Goal: Transaction & Acquisition: Purchase product/service

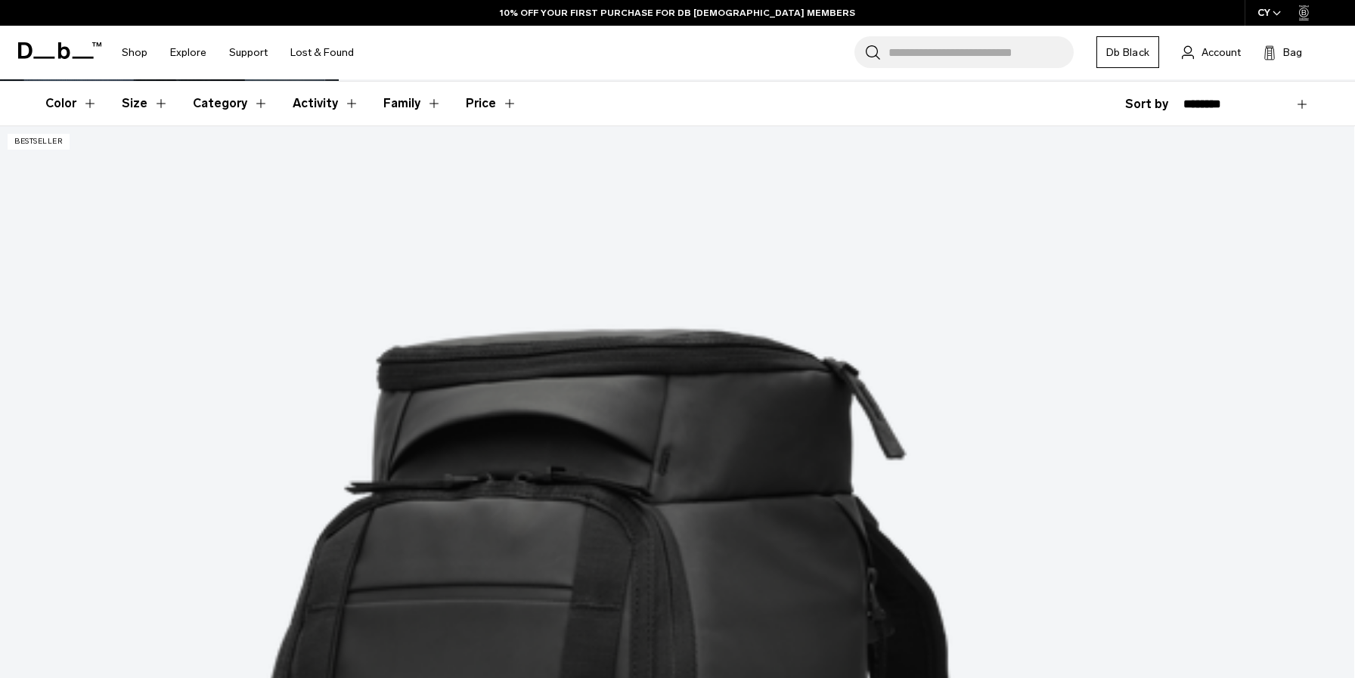
scroll to position [351, 0]
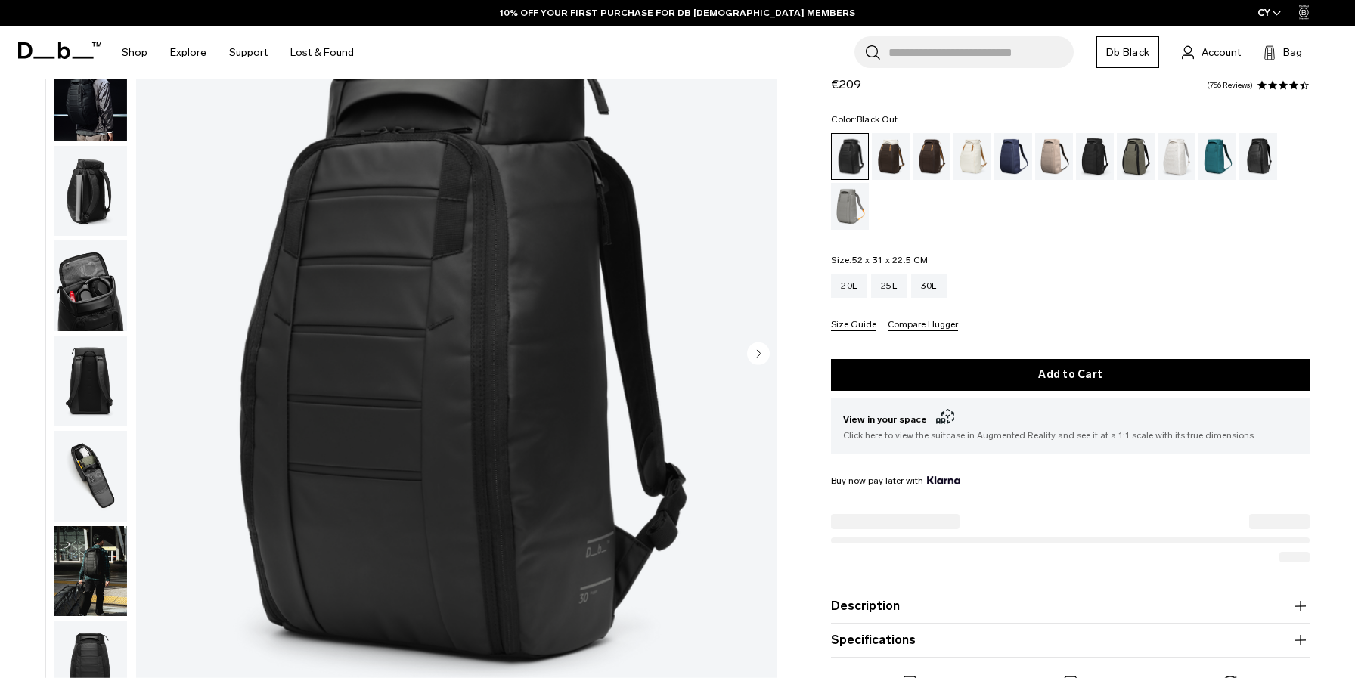
scroll to position [140, 0]
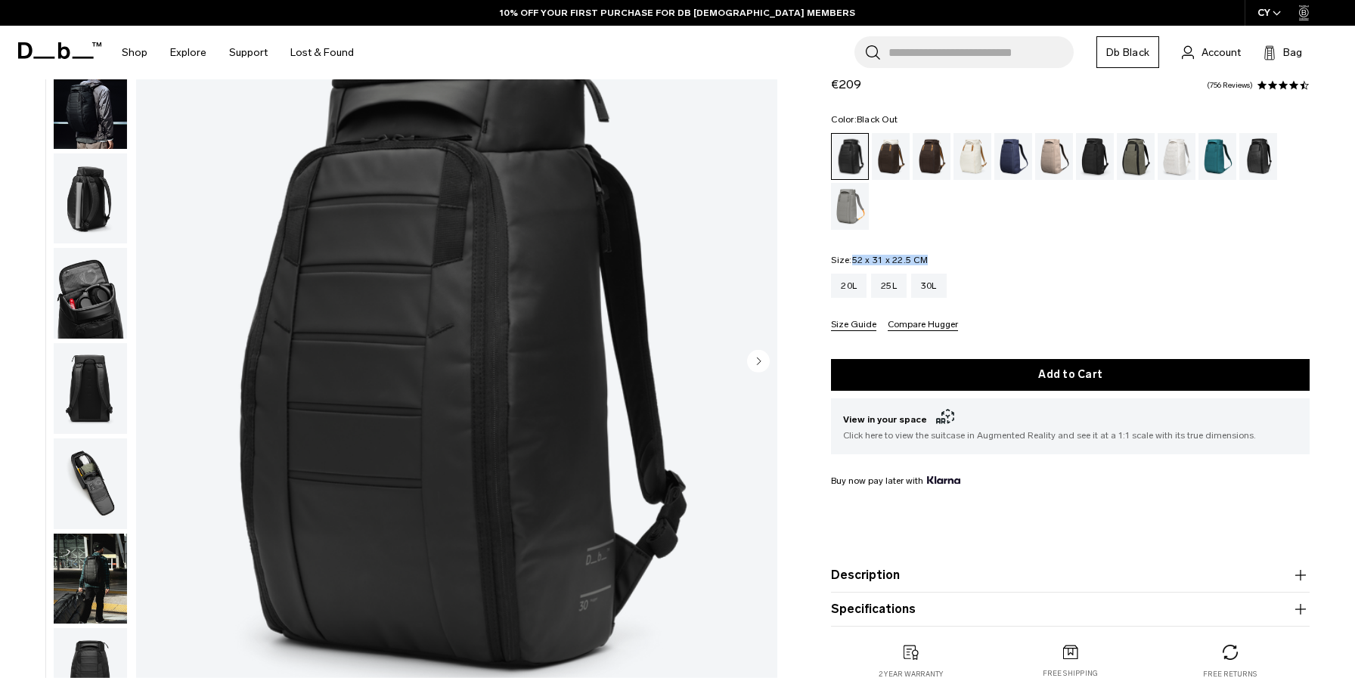
drag, startPoint x: 853, startPoint y: 261, endPoint x: 962, endPoint y: 259, distance: 108.1
click at [959, 259] on fieldset "Size: 52 x 31 x 22.5 CM Out of stock 20L 25L 30L Size Guide Compare Hugger" at bounding box center [1070, 294] width 479 height 76
